Goal: Information Seeking & Learning: Learn about a topic

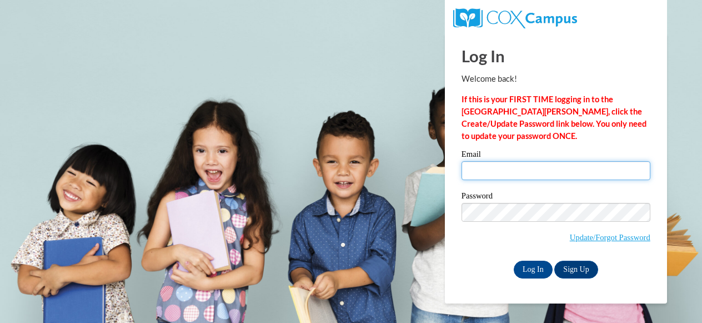
click at [524, 173] on input "Email" at bounding box center [556, 170] width 189 height 19
type input "huntington.tonja.m@muscogee.k12.ga.us"
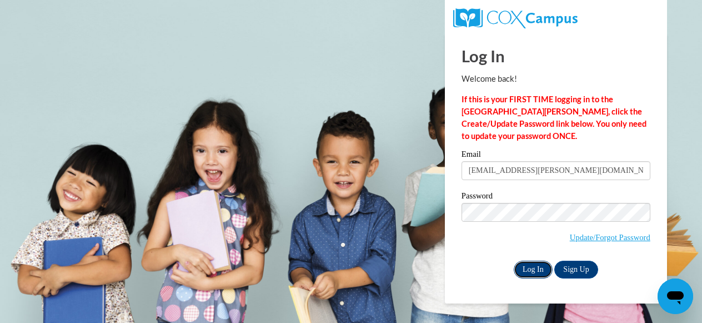
click at [535, 267] on input "Log In" at bounding box center [533, 269] width 39 height 18
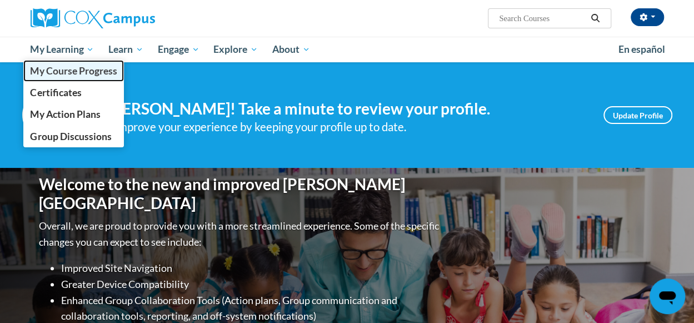
click at [57, 71] on span "My Course Progress" at bounding box center [73, 71] width 87 height 12
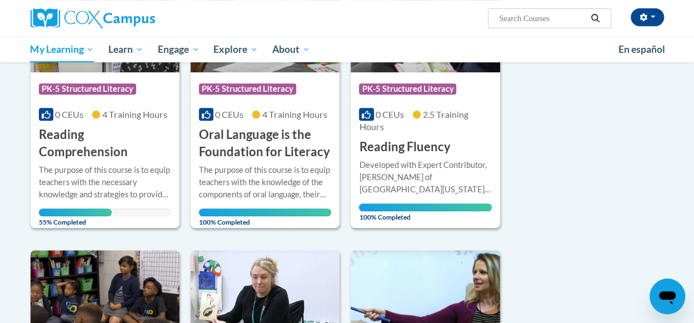
scroll to position [248, 0]
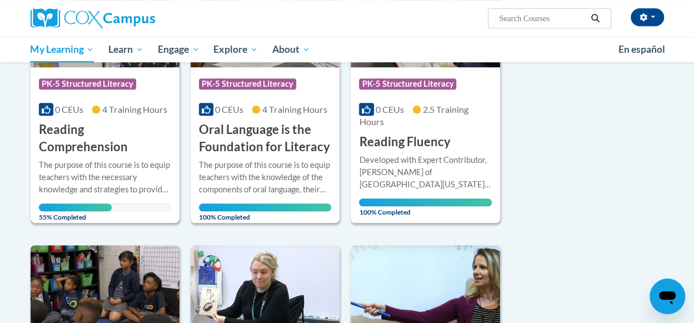
click at [126, 133] on h3 "Reading Comprehension" at bounding box center [105, 138] width 132 height 34
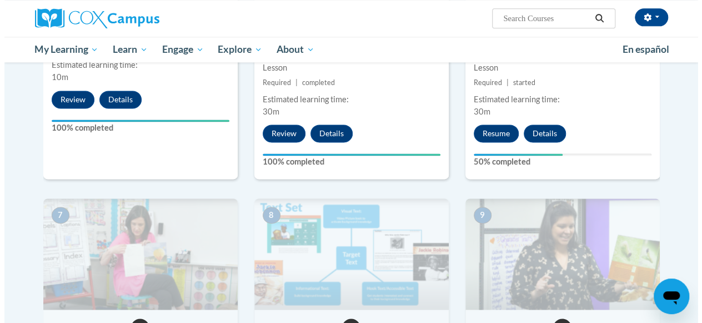
scroll to position [708, 0]
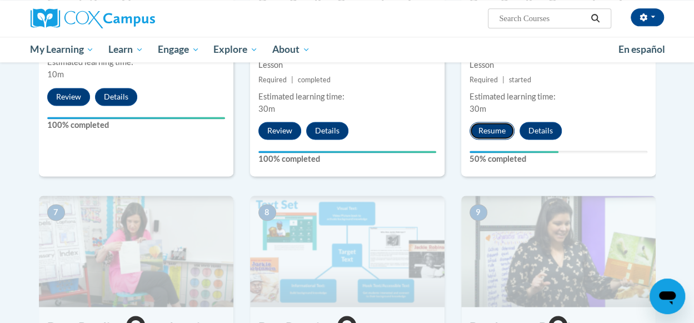
click at [482, 133] on button "Resume" at bounding box center [491, 131] width 45 height 18
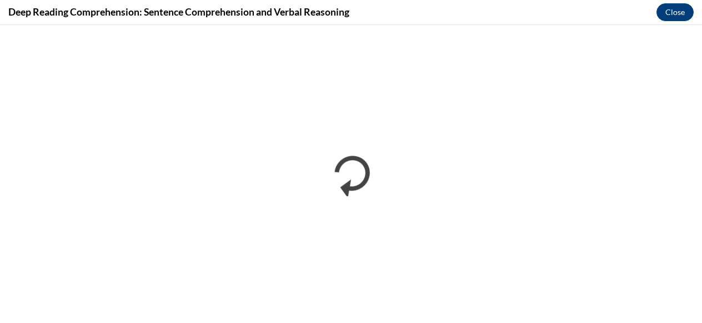
scroll to position [0, 0]
